Goal: Task Accomplishment & Management: Manage account settings

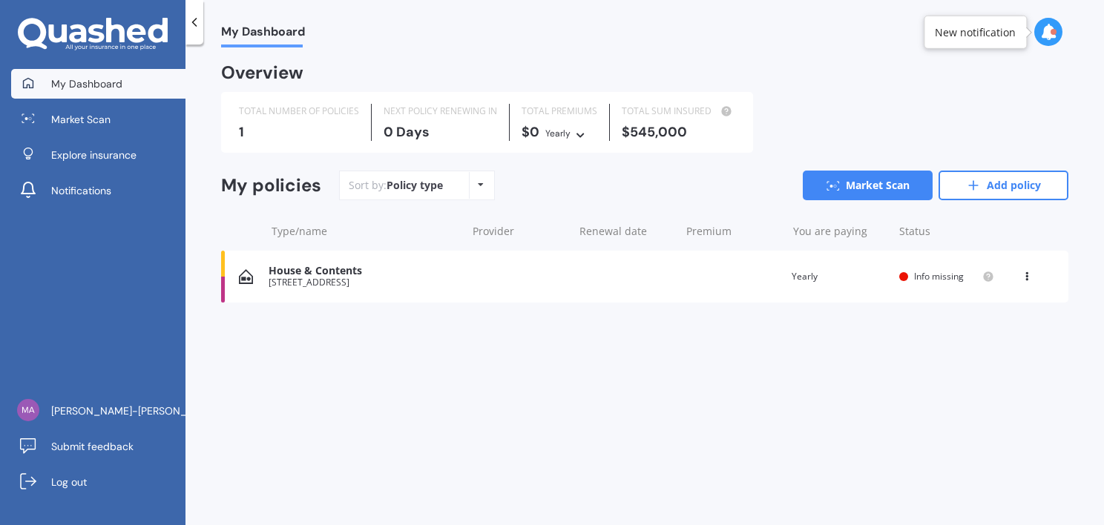
click at [928, 275] on span "Info missing" at bounding box center [939, 276] width 50 height 13
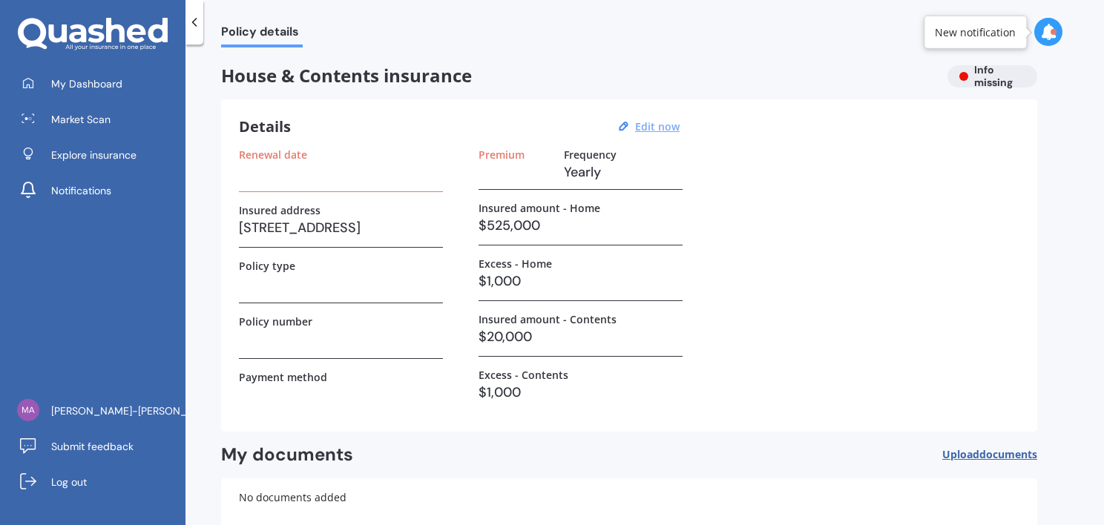
click at [665, 128] on u "Edit now" at bounding box center [657, 126] width 45 height 14
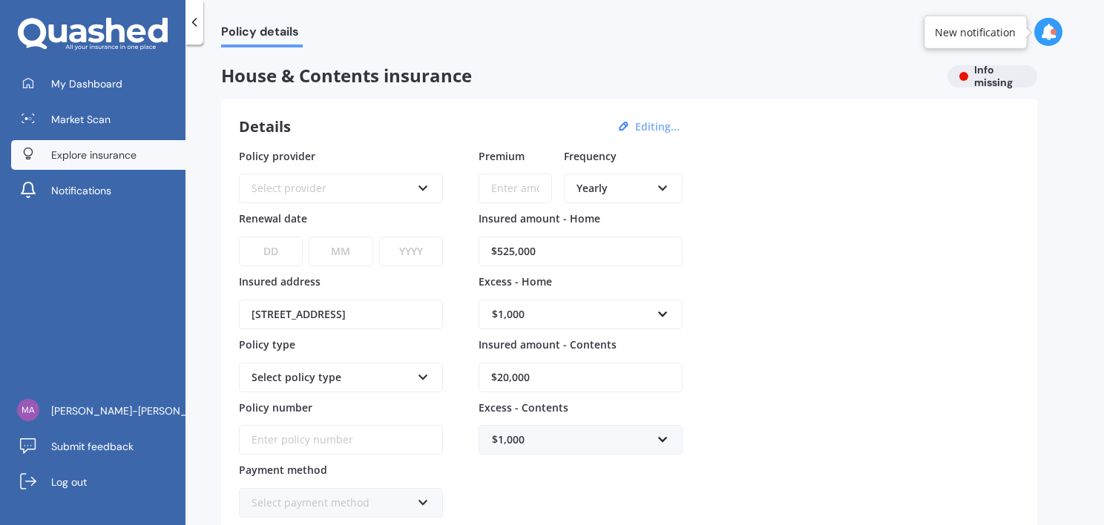
click at [128, 148] on span "Explore insurance" at bounding box center [93, 155] width 85 height 15
